Goal: Use online tool/utility: Utilize a website feature to perform a specific function

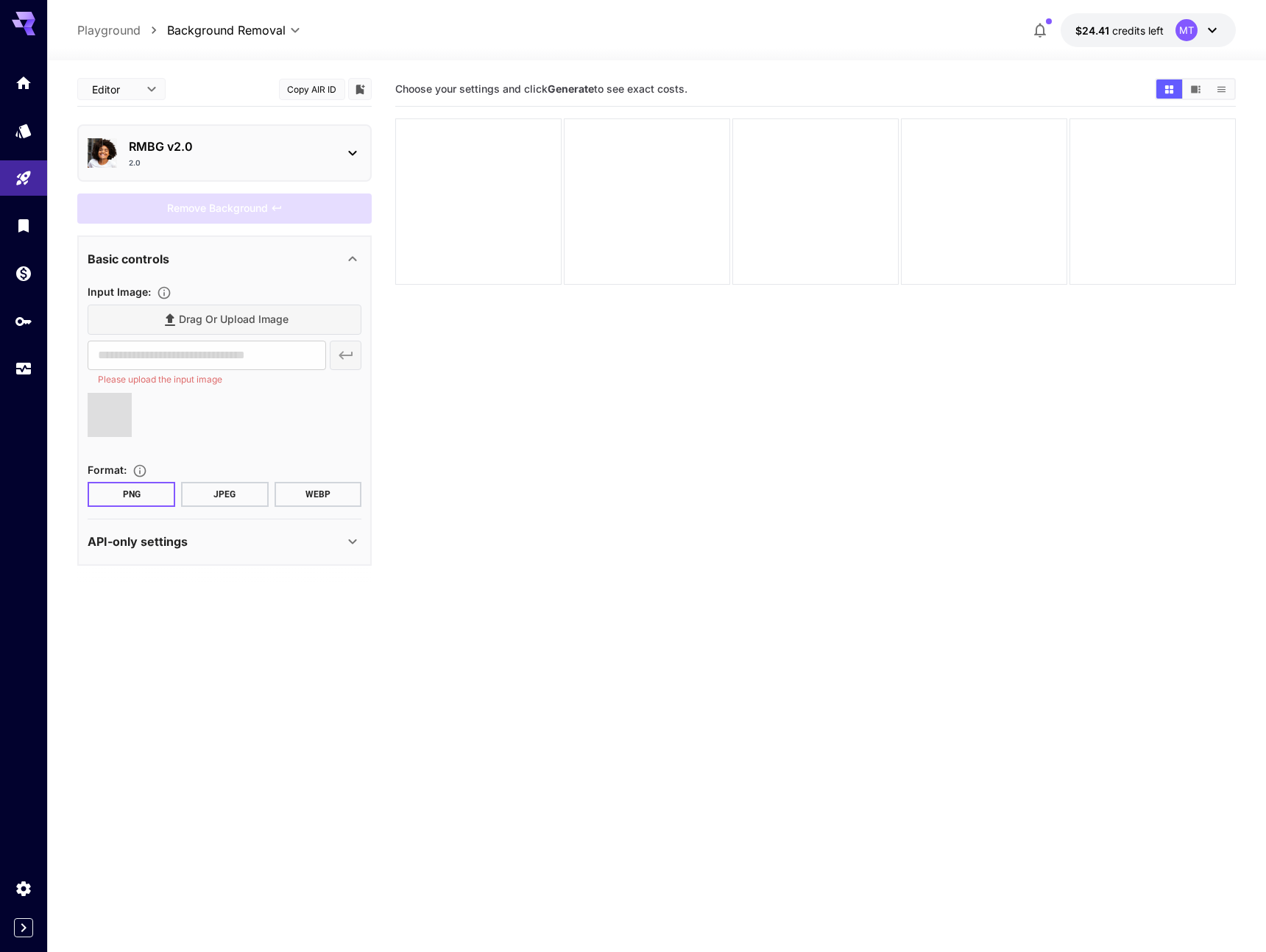
type input "**********"
click at [343, 158] on div "RMBG v2.0 2.0" at bounding box center [225, 153] width 274 height 43
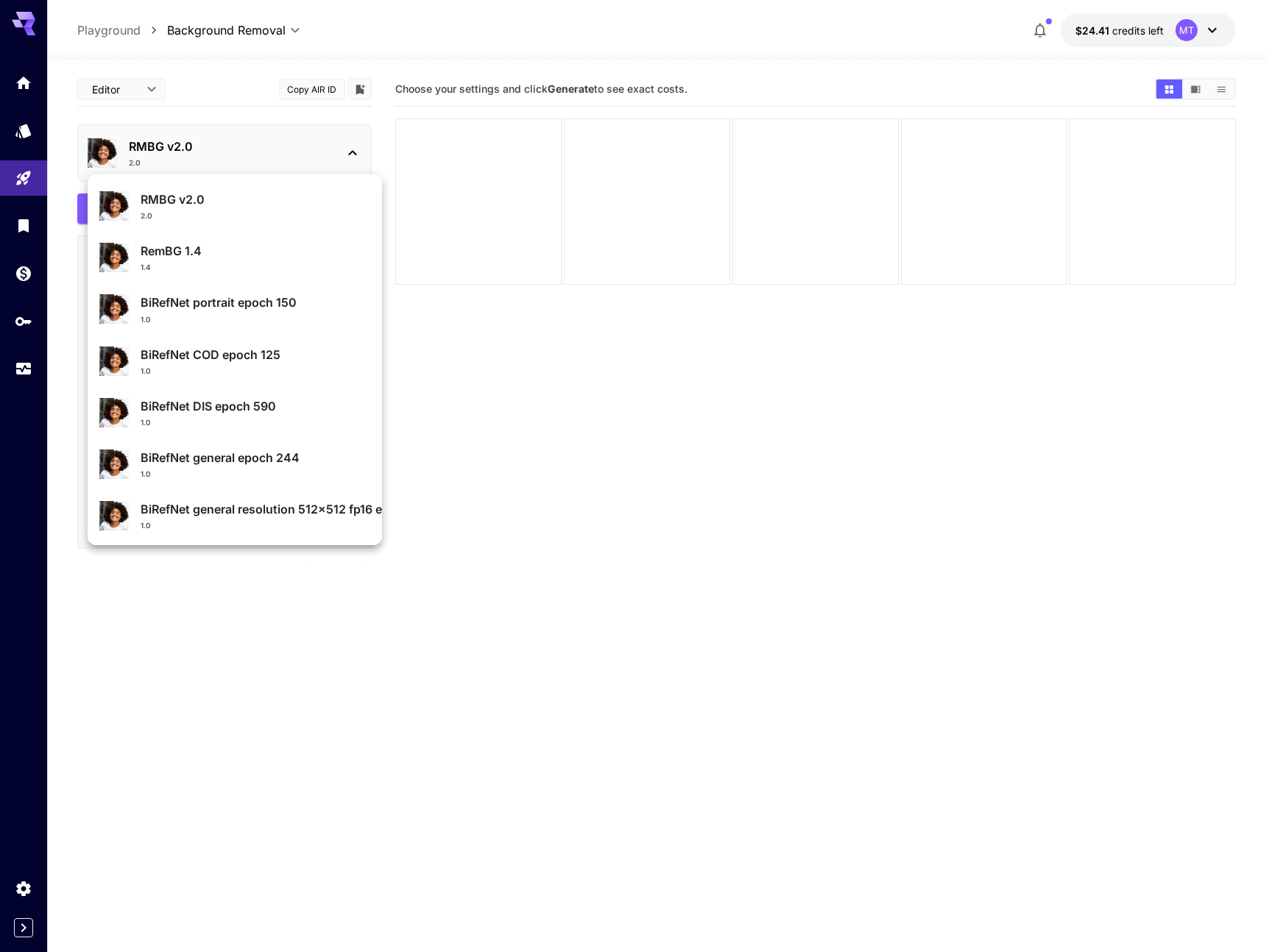
click at [344, 151] on div at bounding box center [633, 476] width 1266 height 952
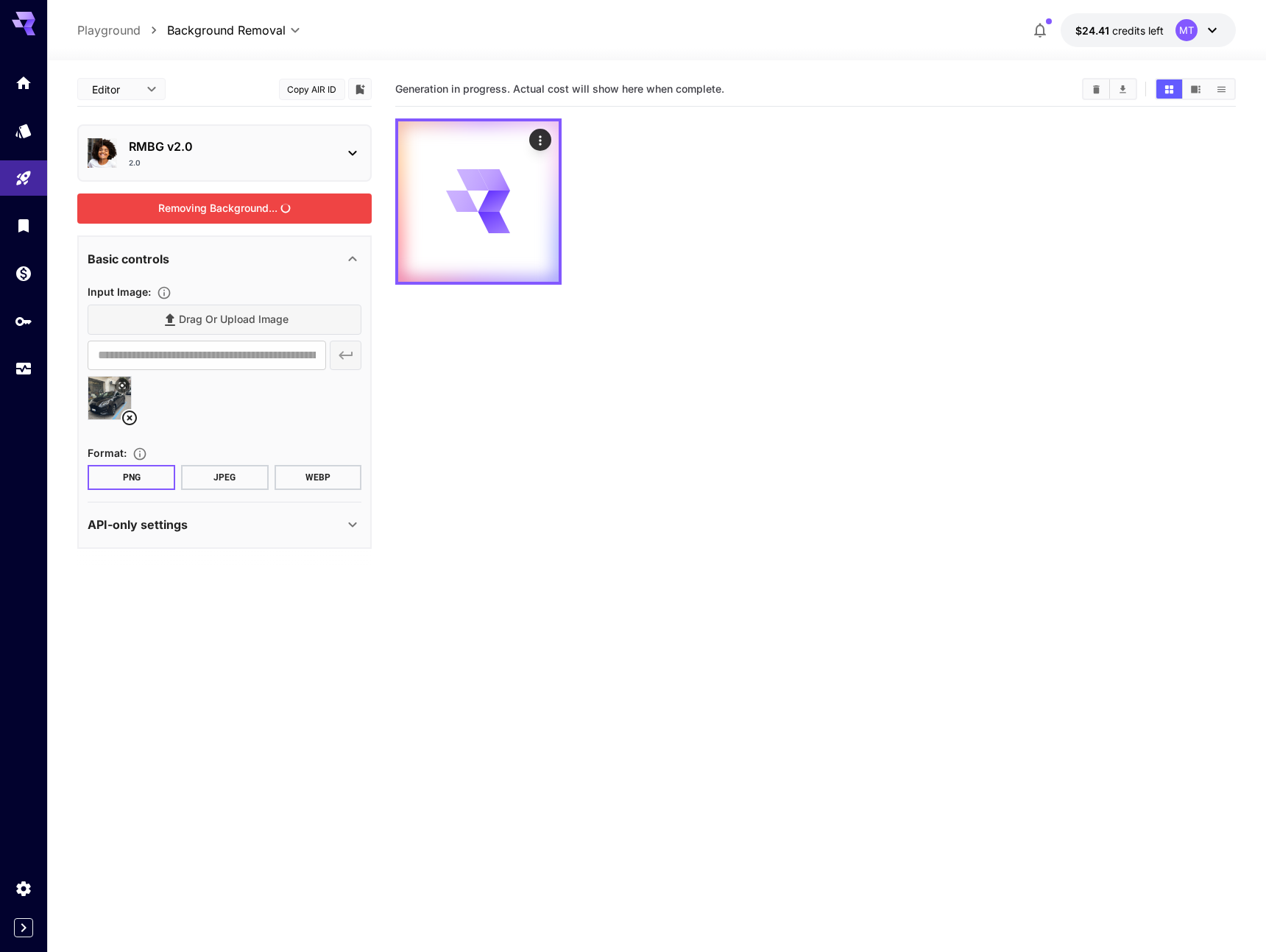
click at [303, 206] on div "Removing Background..." at bounding box center [224, 208] width 295 height 30
click at [509, 210] on icon at bounding box center [479, 201] width 64 height 64
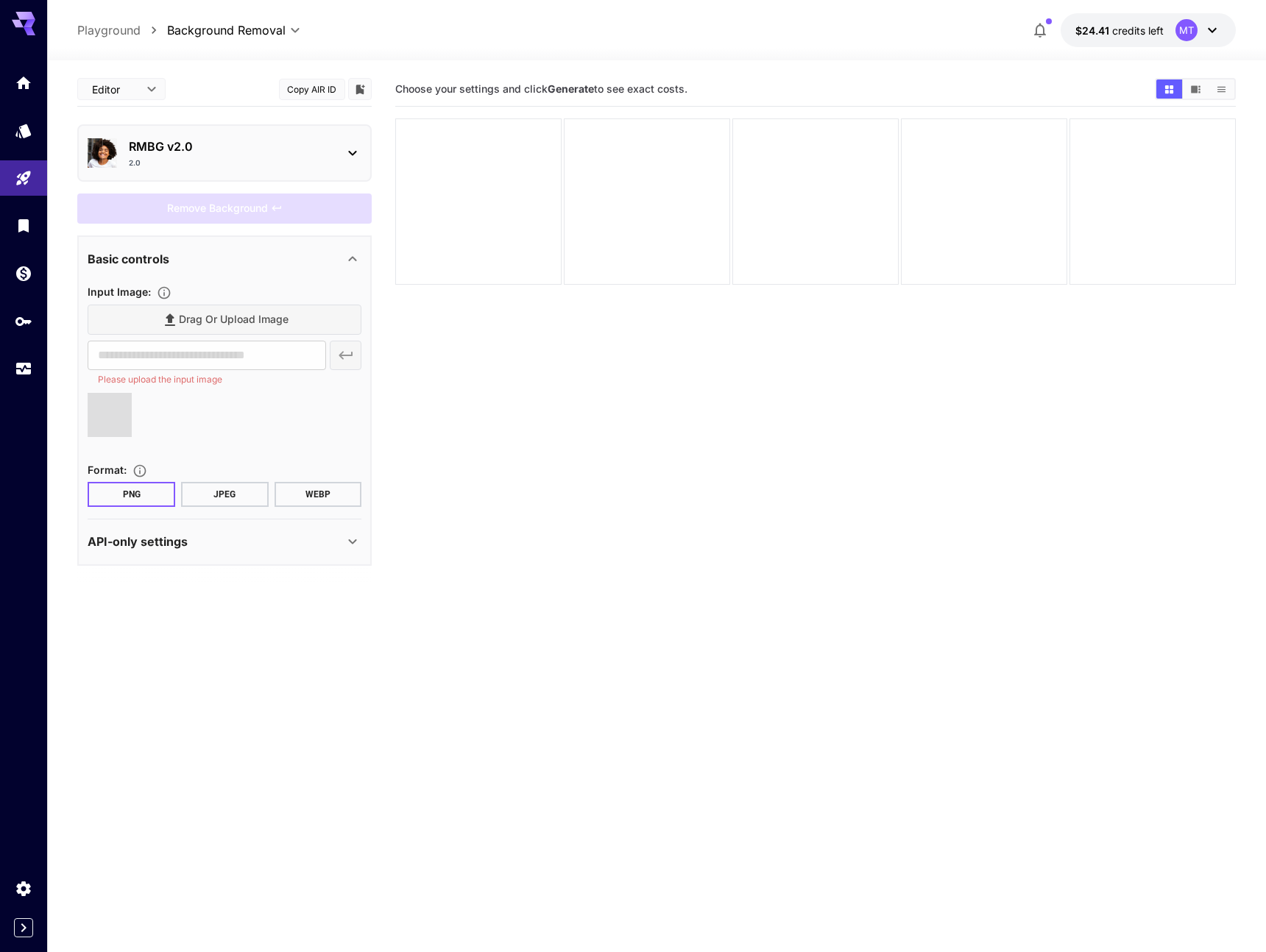
type input "**********"
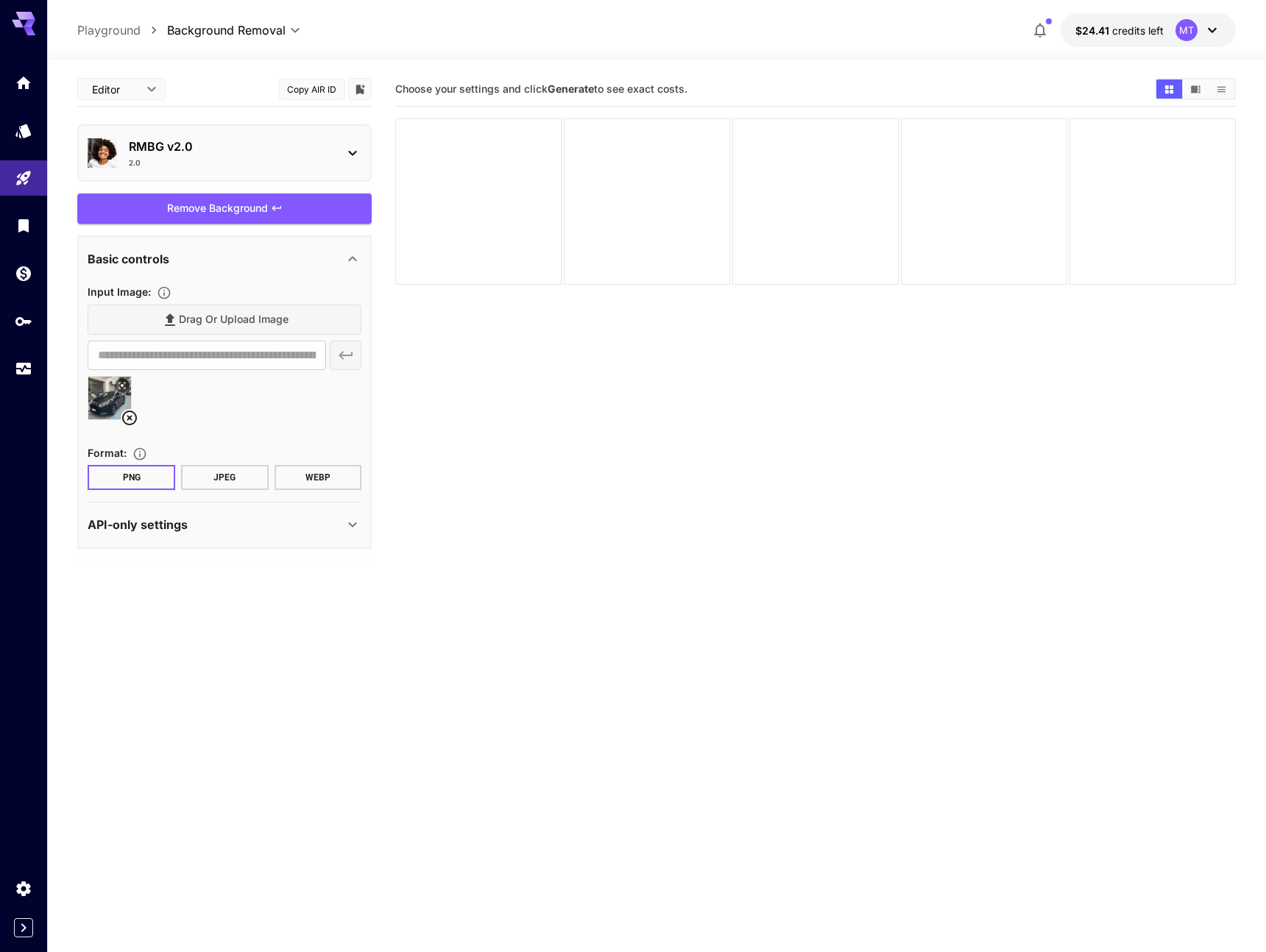
click at [342, 207] on div "Remove Background" at bounding box center [224, 208] width 295 height 30
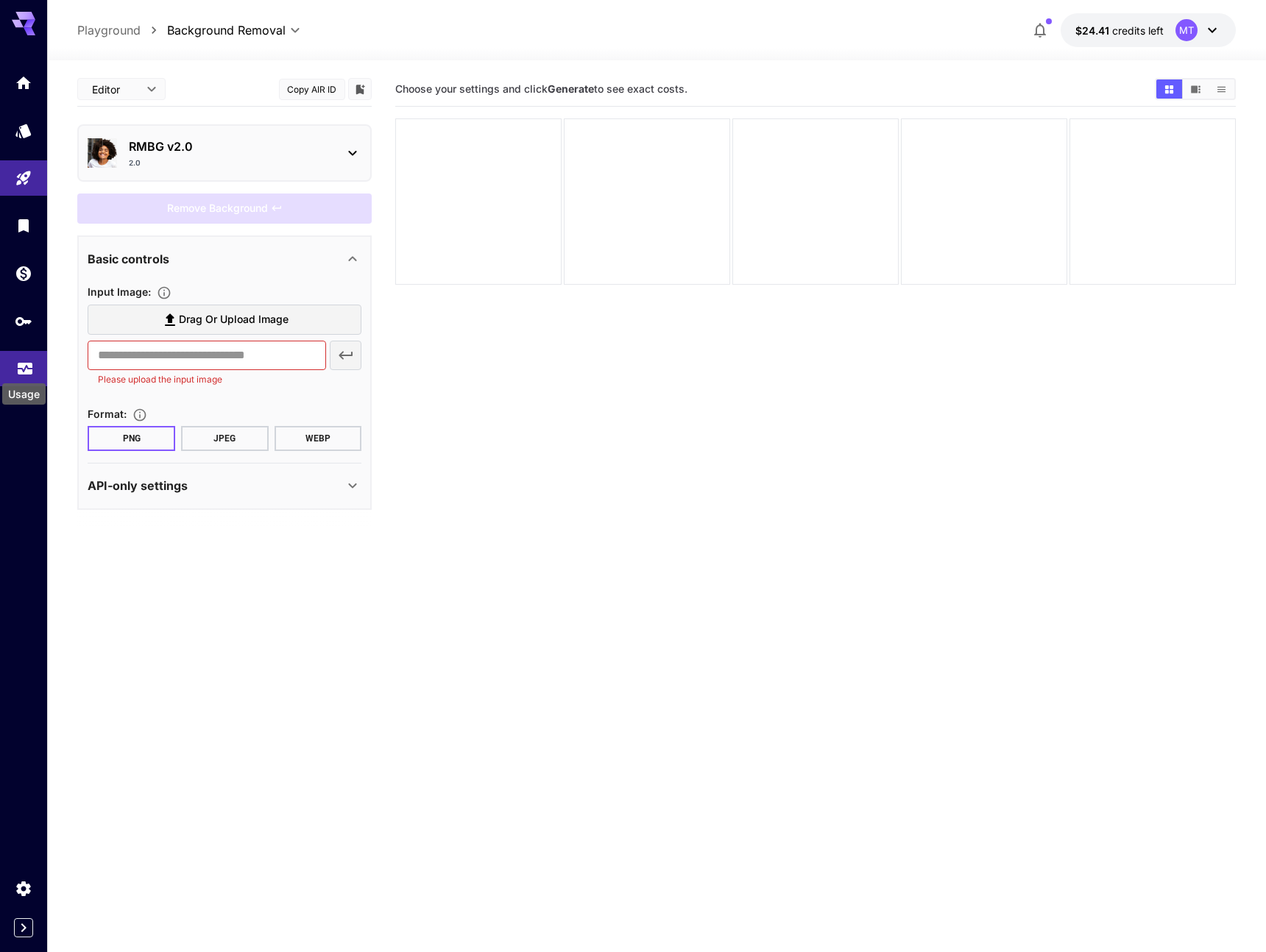
click at [23, 371] on icon "Usage" at bounding box center [24, 364] width 18 height 18
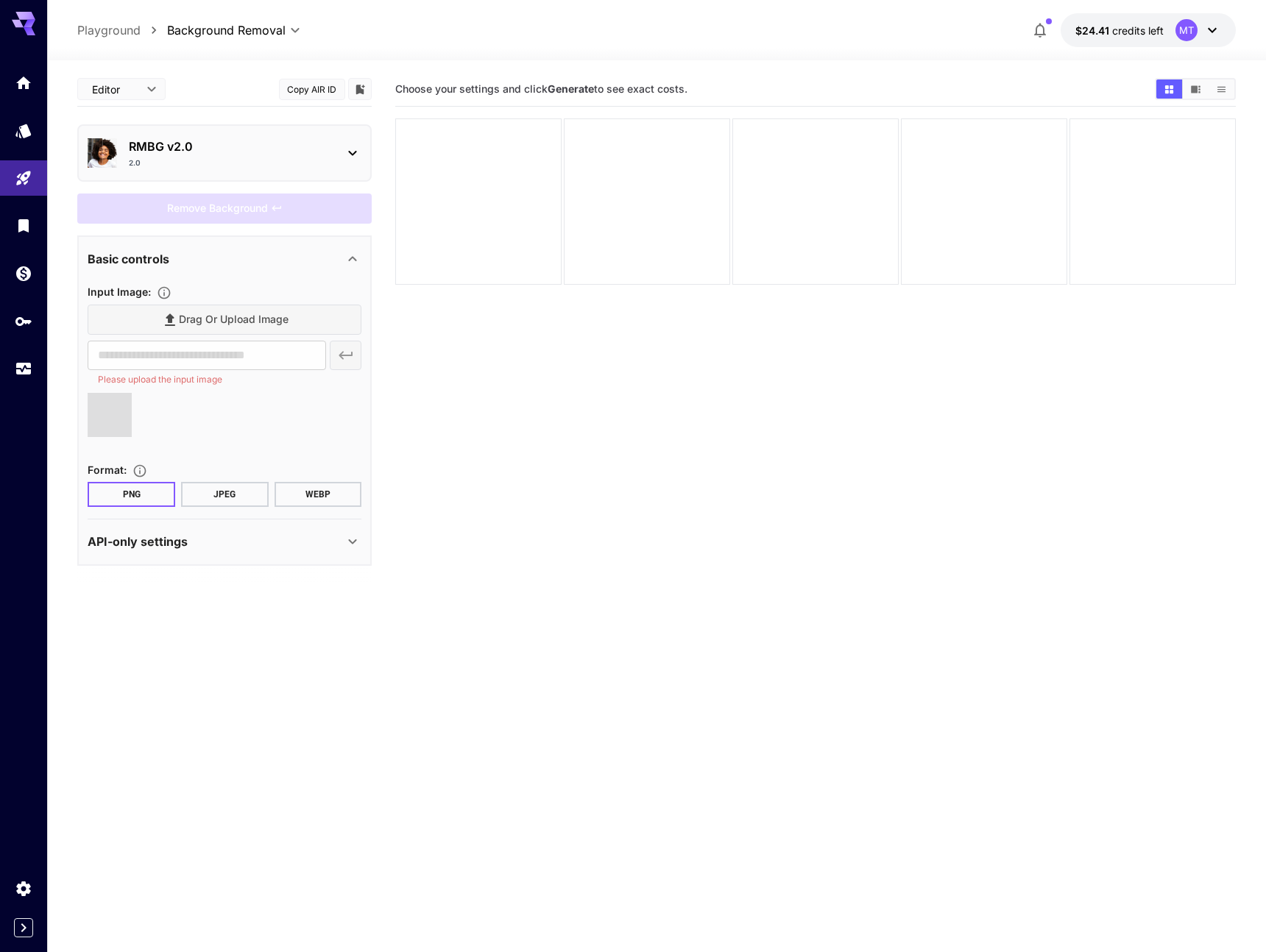
type input "**********"
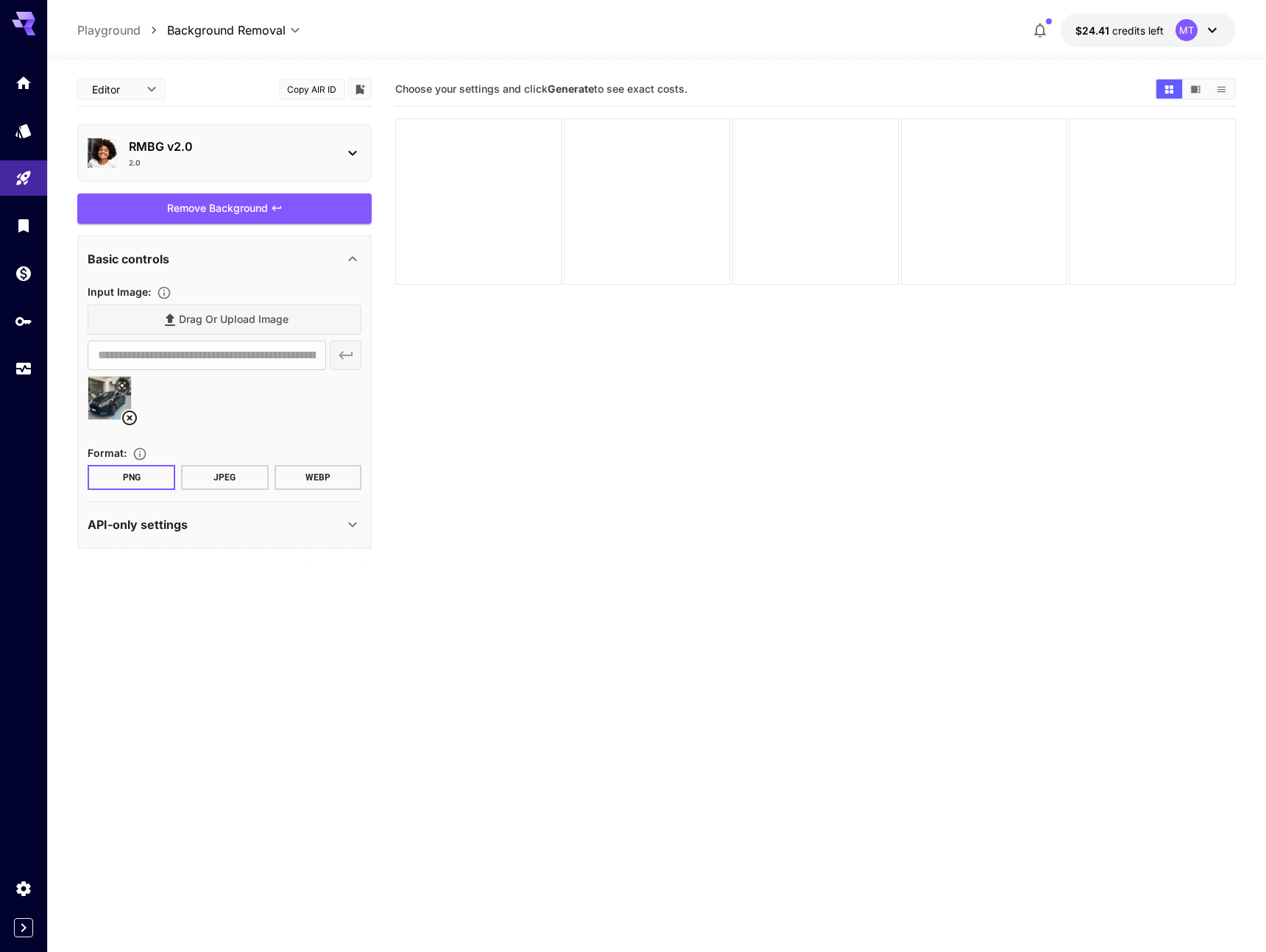
click at [265, 212] on div "Remove Background" at bounding box center [224, 208] width 295 height 30
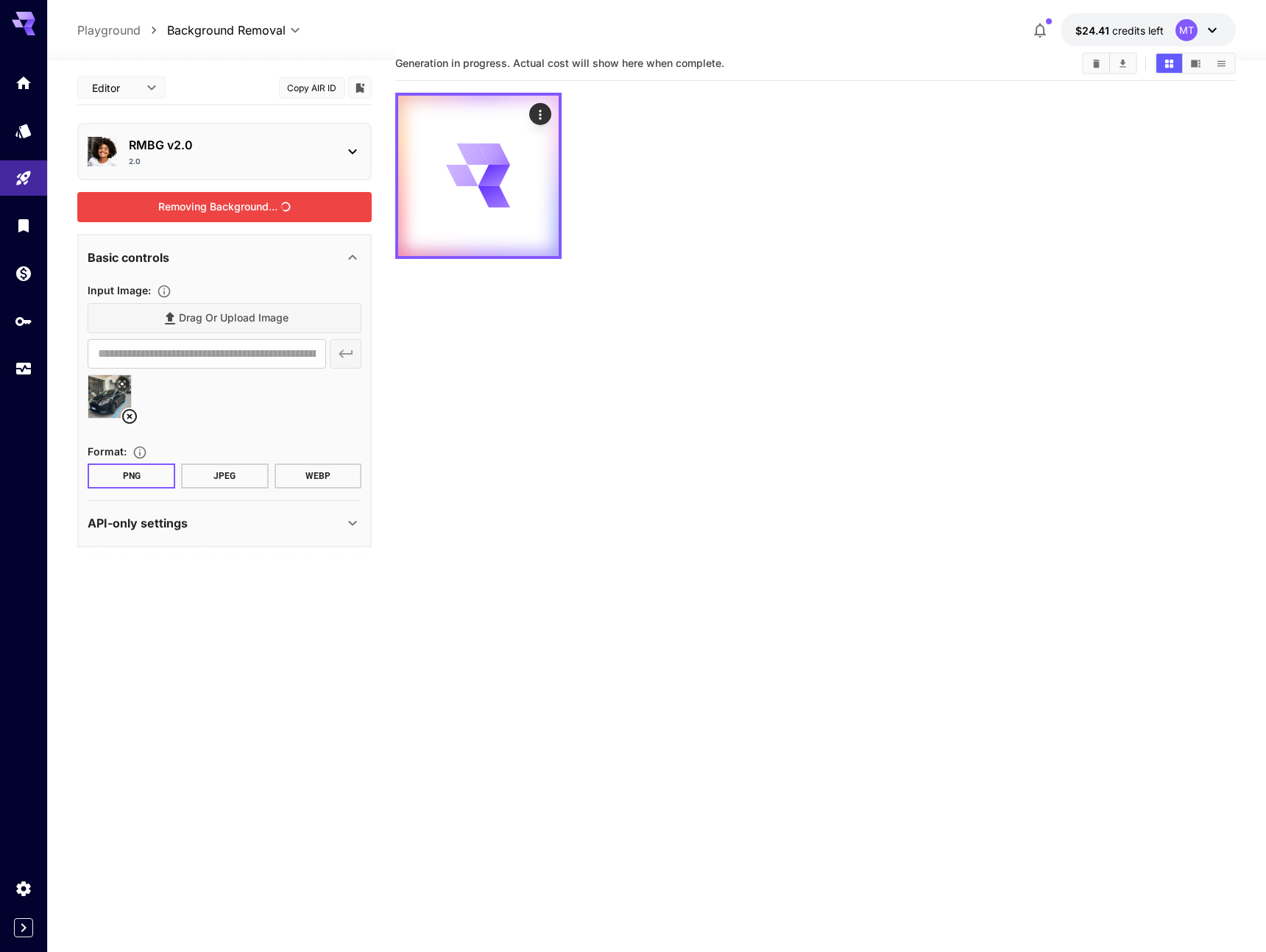
scroll to position [30, 0]
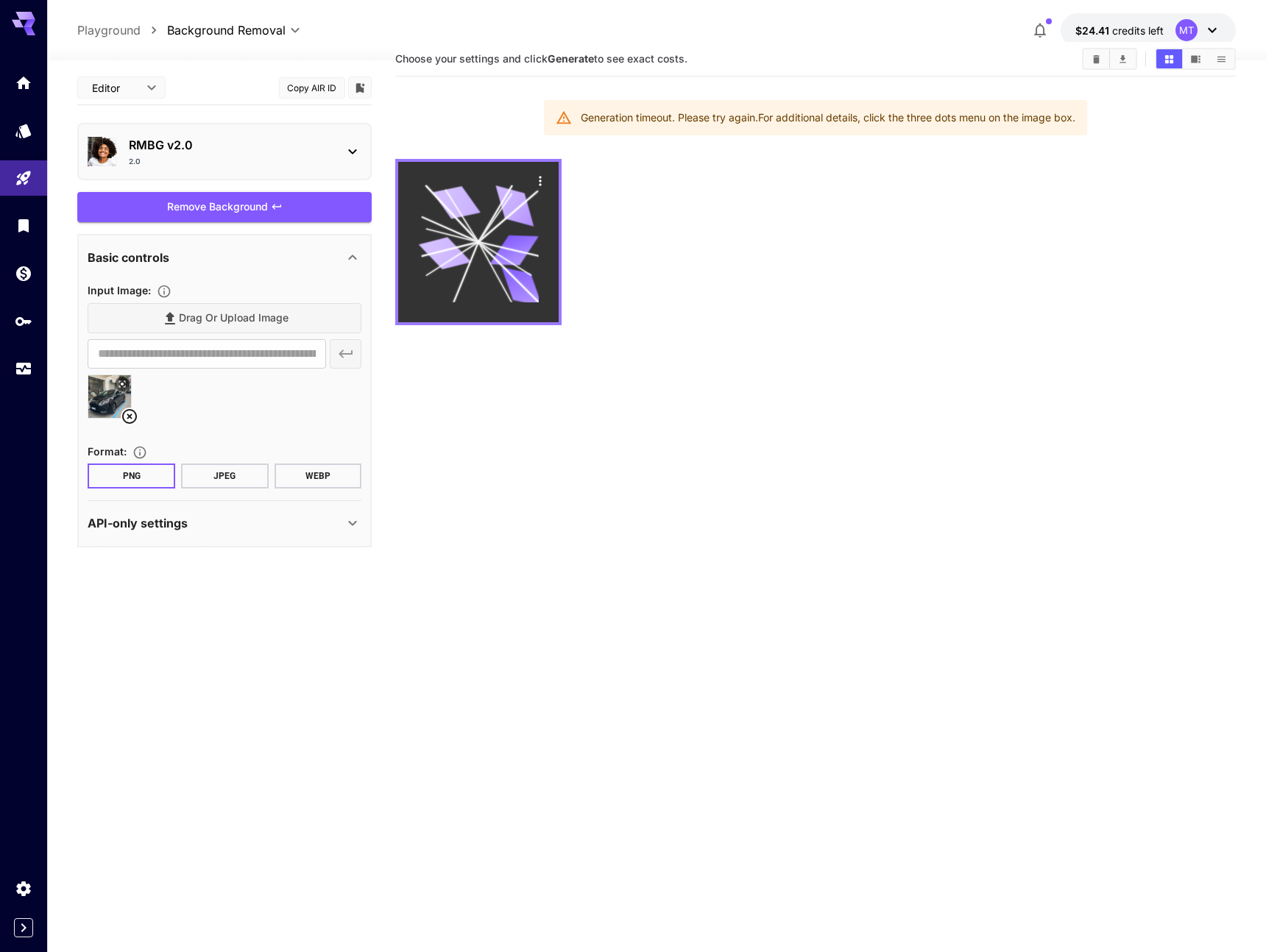
click at [544, 180] on icon "Actions" at bounding box center [540, 180] width 15 height 15
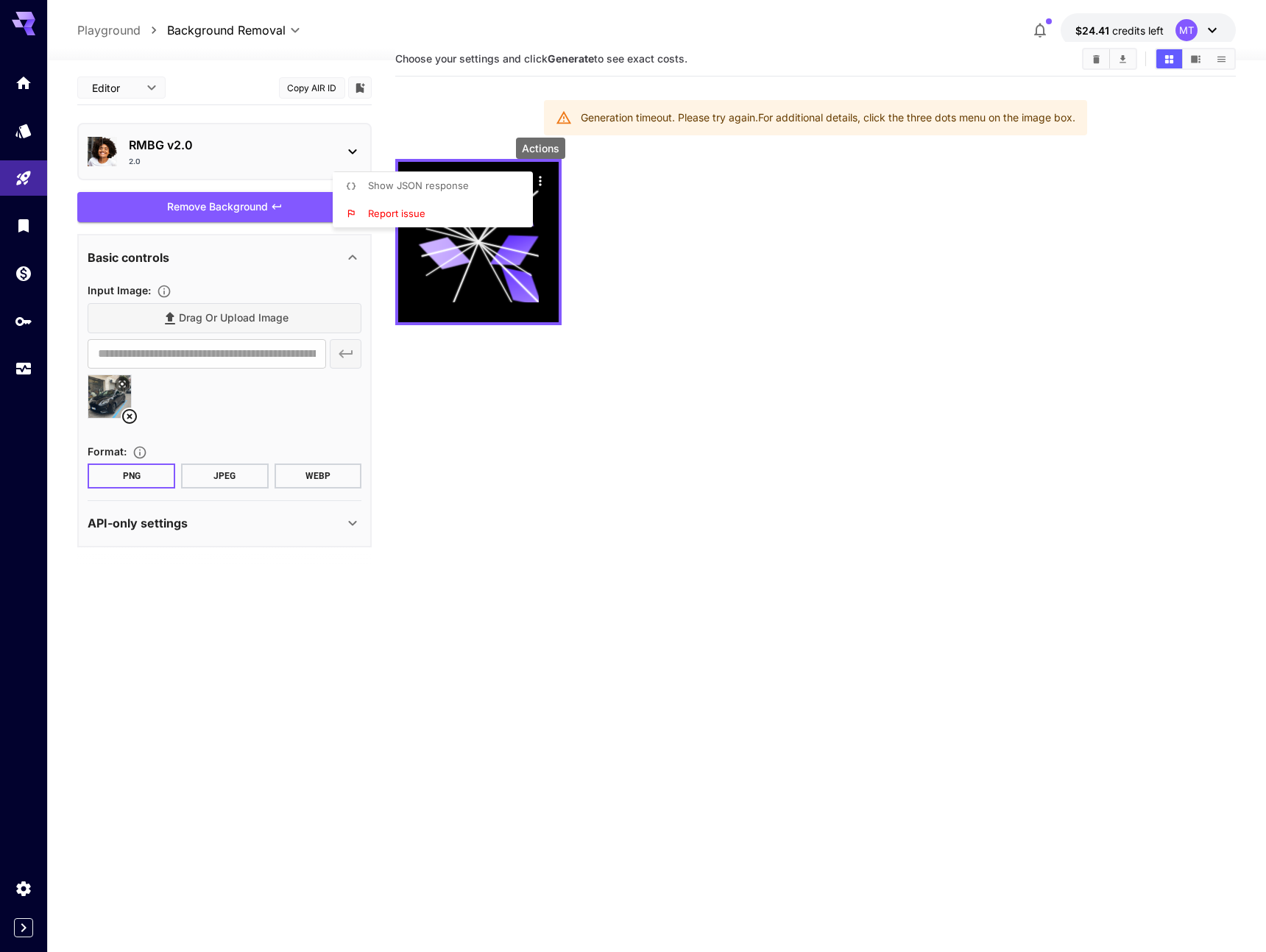
click at [501, 186] on li "Show JSON response" at bounding box center [437, 186] width 209 height 28
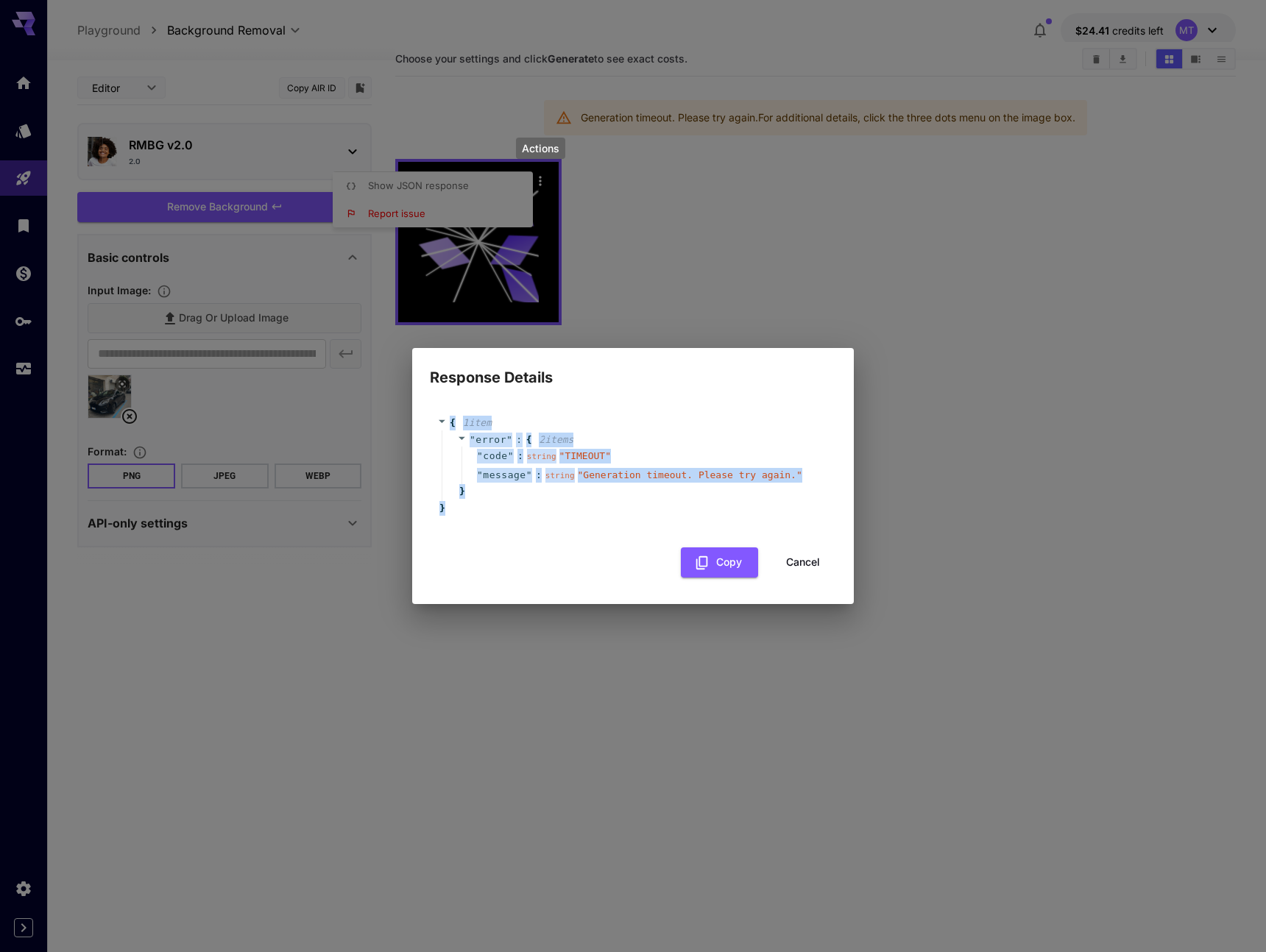
drag, startPoint x: 490, startPoint y: 519, endPoint x: 417, endPoint y: 425, distance: 119.0
click at [417, 425] on div "{ 1 item " error " : { 2 item s " code " : string " TIMEOUT " " message " : str…" at bounding box center [633, 496] width 441 height 215
copy div "{ 1 item " error " : { 2 item s " code " : string " TIMEOUT " " message " : str…"
click at [688, 256] on div "Response Details { 1 item " error " : { 2 item s " code " : string " TIMEOUT " …" at bounding box center [633, 476] width 1266 height 952
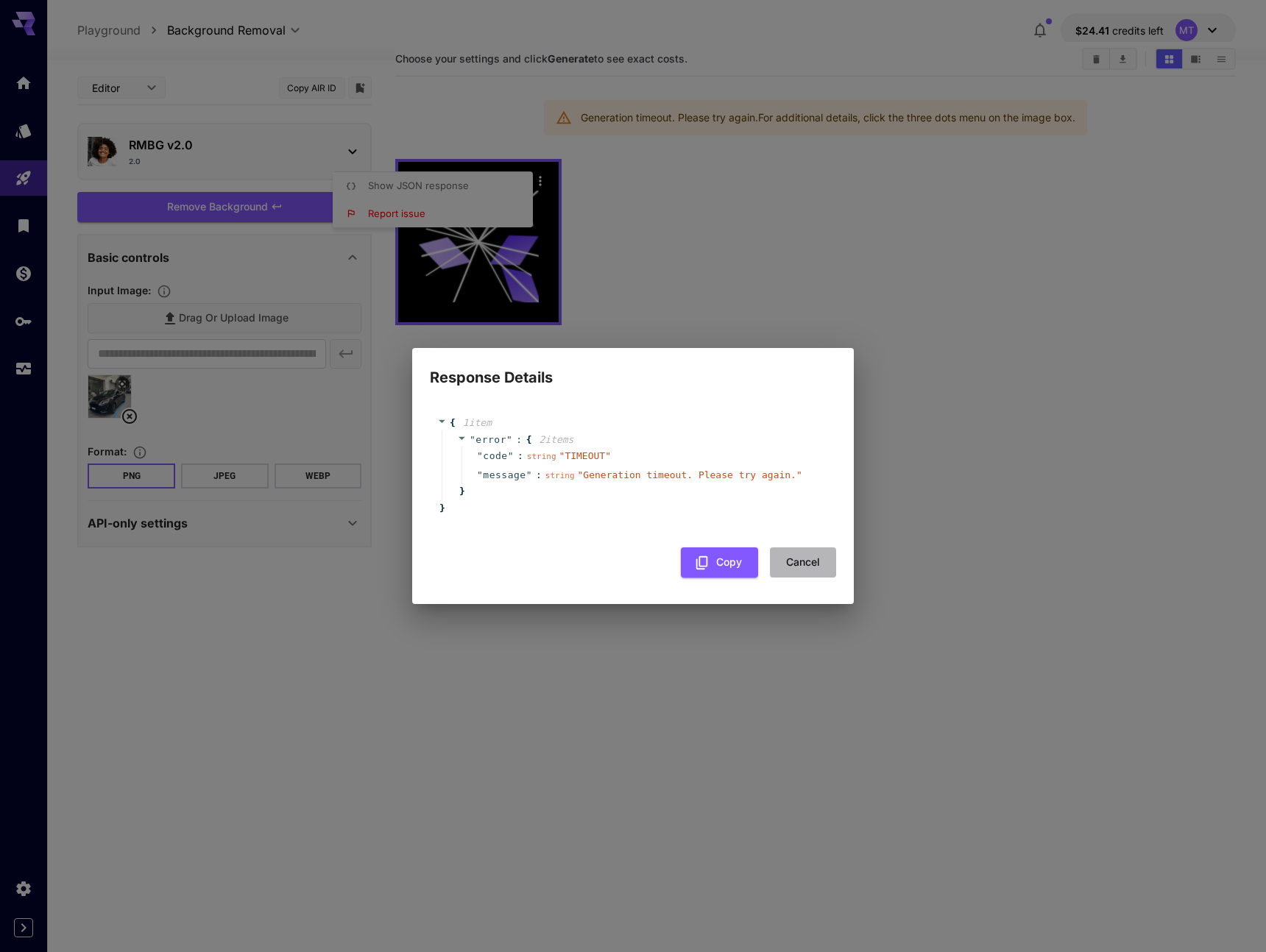
click at [799, 560] on button "Cancel" at bounding box center [803, 562] width 67 height 30
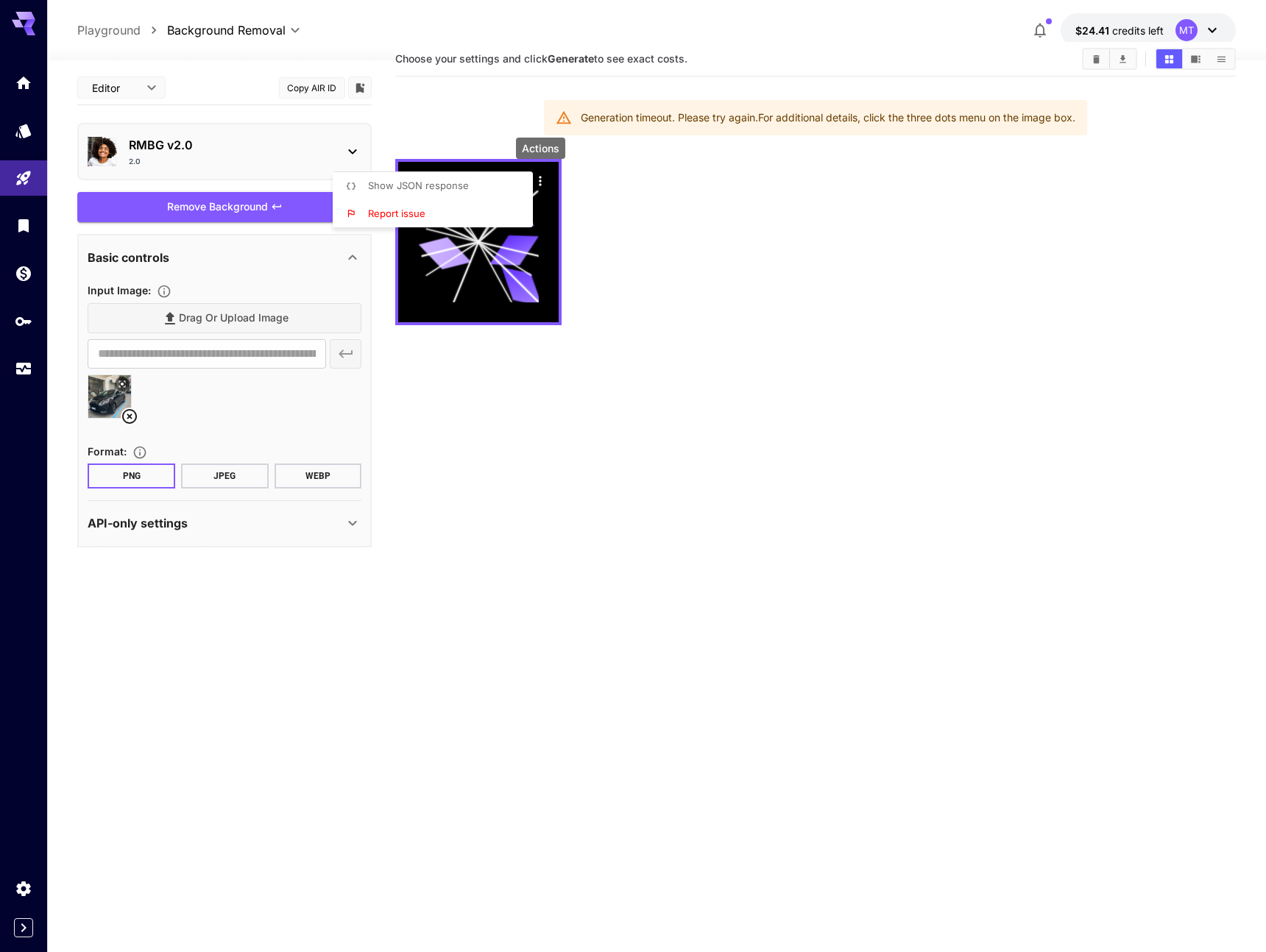
click at [574, 343] on div at bounding box center [633, 476] width 1266 height 952
click at [258, 211] on div "Remove Background" at bounding box center [224, 206] width 295 height 30
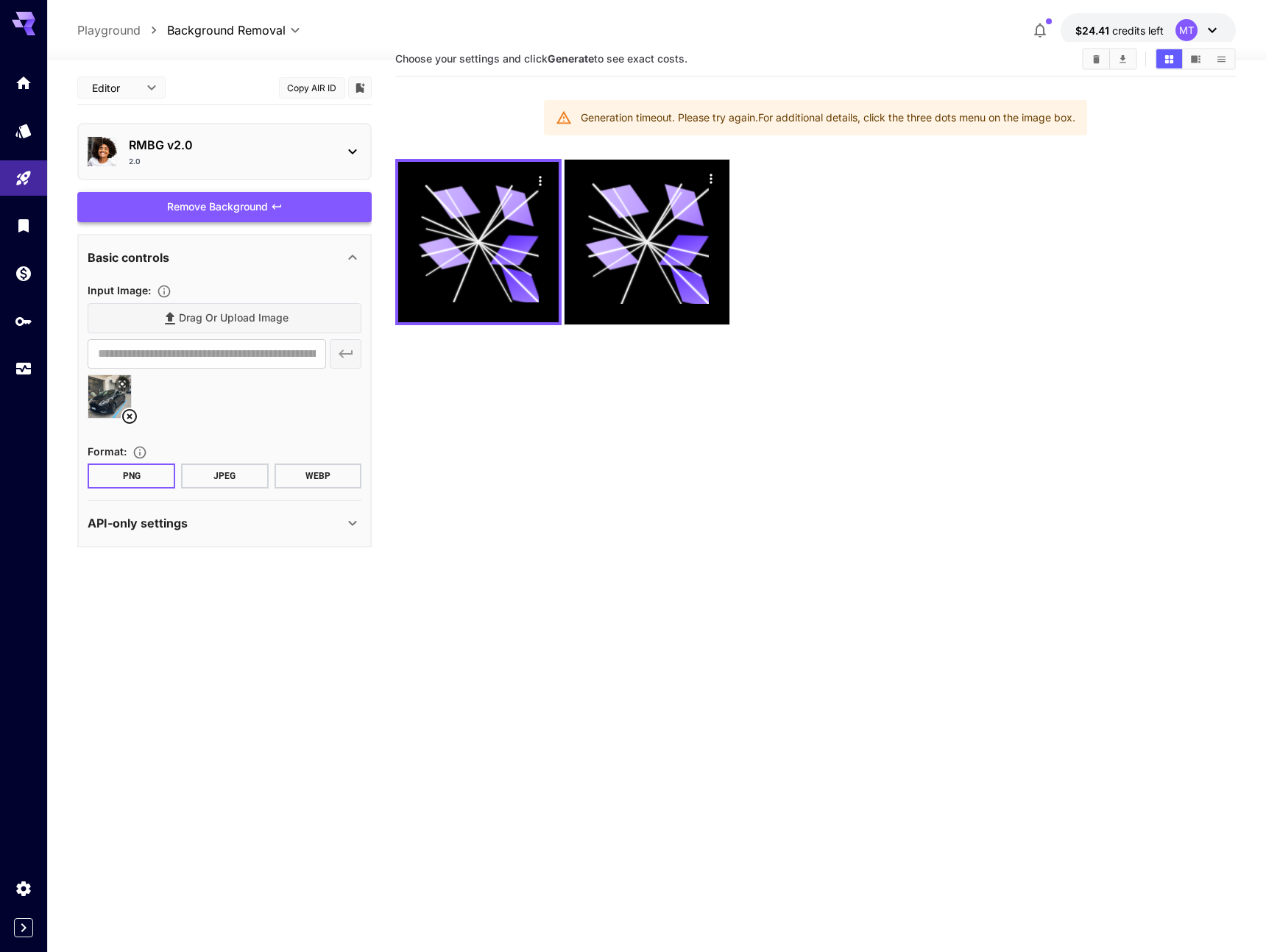
click at [295, 193] on div "Remove Background" at bounding box center [224, 206] width 295 height 30
